Goal: Book appointment/travel/reservation

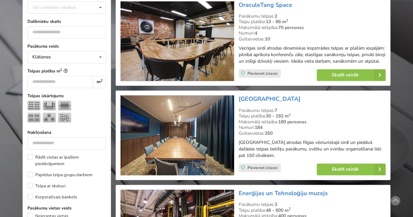
scroll to position [163, 0]
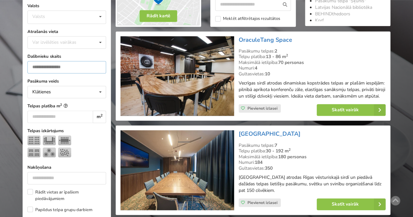
click at [63, 64] on input "number" at bounding box center [66, 67] width 79 height 12
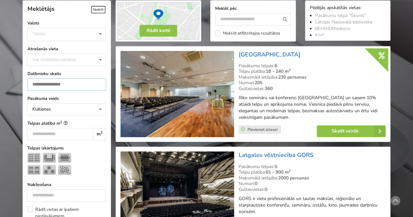
scroll to position [146, 0]
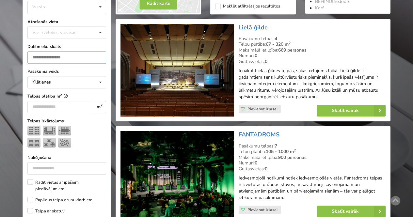
scroll to position [211, 0]
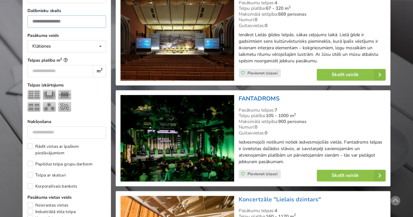
type input "***"
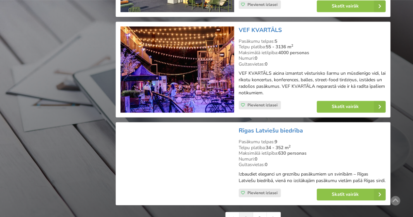
scroll to position [1451, 0]
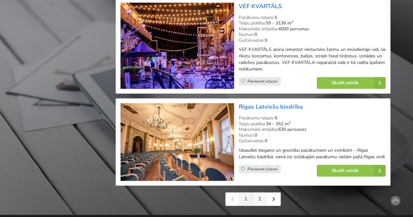
click at [258, 195] on link "2" at bounding box center [260, 198] width 14 height 13
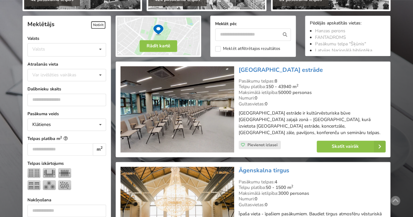
scroll to position [130, 0]
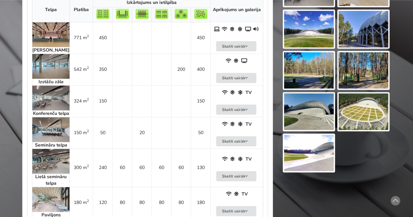
scroll to position [359, 0]
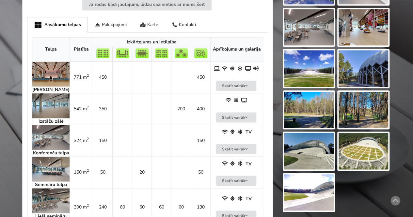
click at [47, 70] on img at bounding box center [50, 74] width 37 height 25
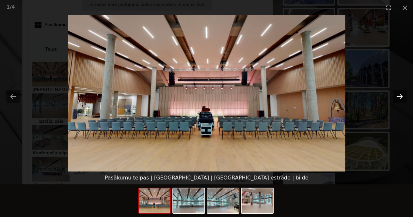
click at [402, 100] on button "Next slide" at bounding box center [399, 96] width 14 height 13
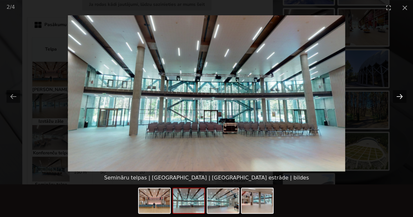
click at [402, 100] on button "Next slide" at bounding box center [399, 96] width 14 height 13
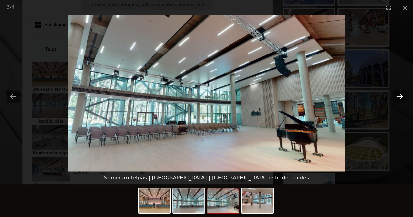
click at [402, 100] on button "Next slide" at bounding box center [399, 96] width 14 height 13
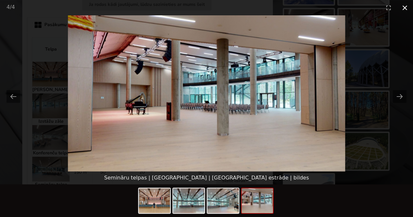
click at [408, 8] on button "Close gallery" at bounding box center [404, 7] width 16 height 15
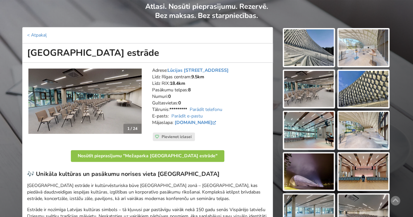
scroll to position [0, 0]
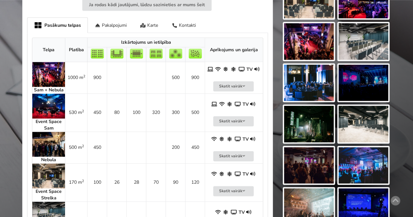
scroll to position [228, 0]
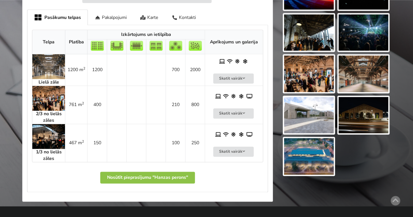
scroll to position [294, 0]
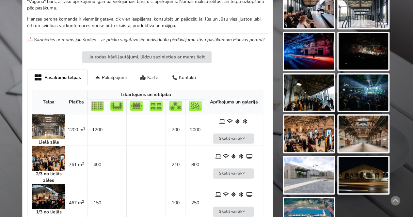
click at [52, 124] on img at bounding box center [48, 126] width 33 height 25
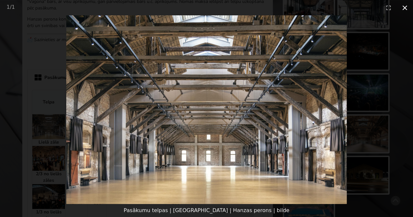
click at [402, 9] on button "Close gallery" at bounding box center [404, 7] width 16 height 15
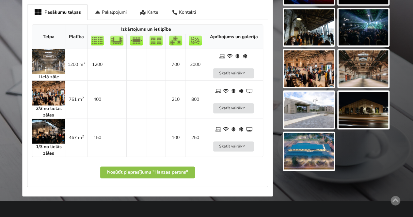
scroll to position [163, 0]
